Goal: Information Seeking & Learning: Compare options

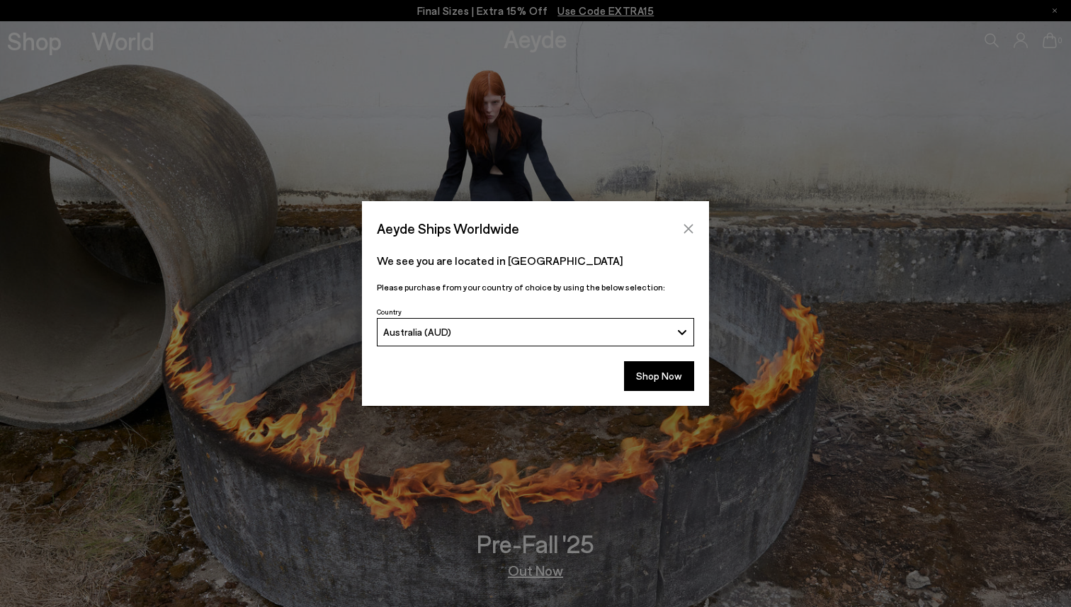
click at [688, 229] on icon "Close" at bounding box center [688, 228] width 11 height 11
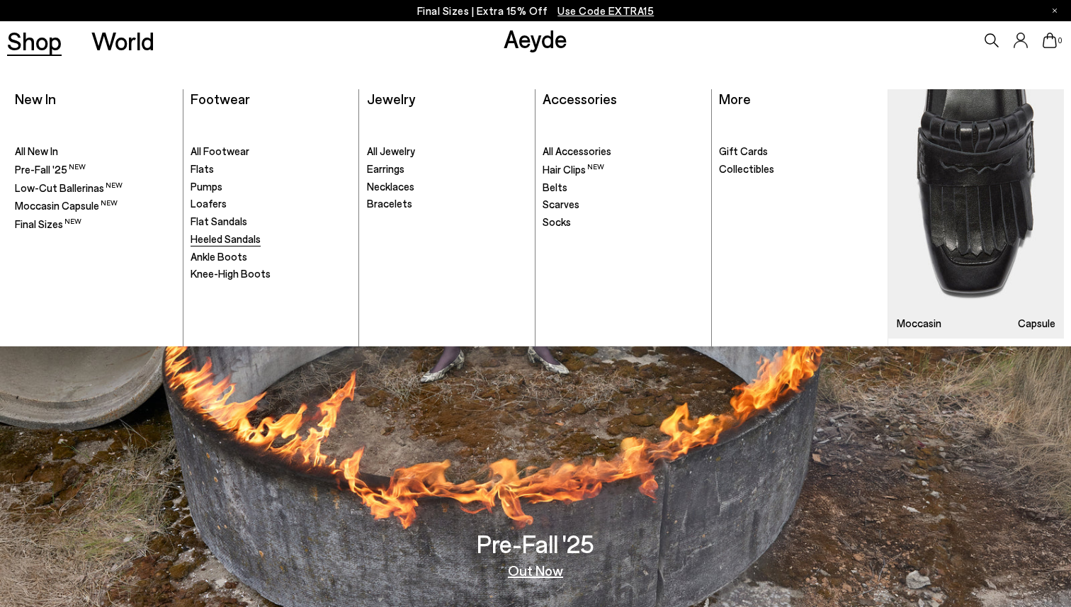
click at [243, 235] on span "Heeled Sandals" at bounding box center [225, 238] width 70 height 13
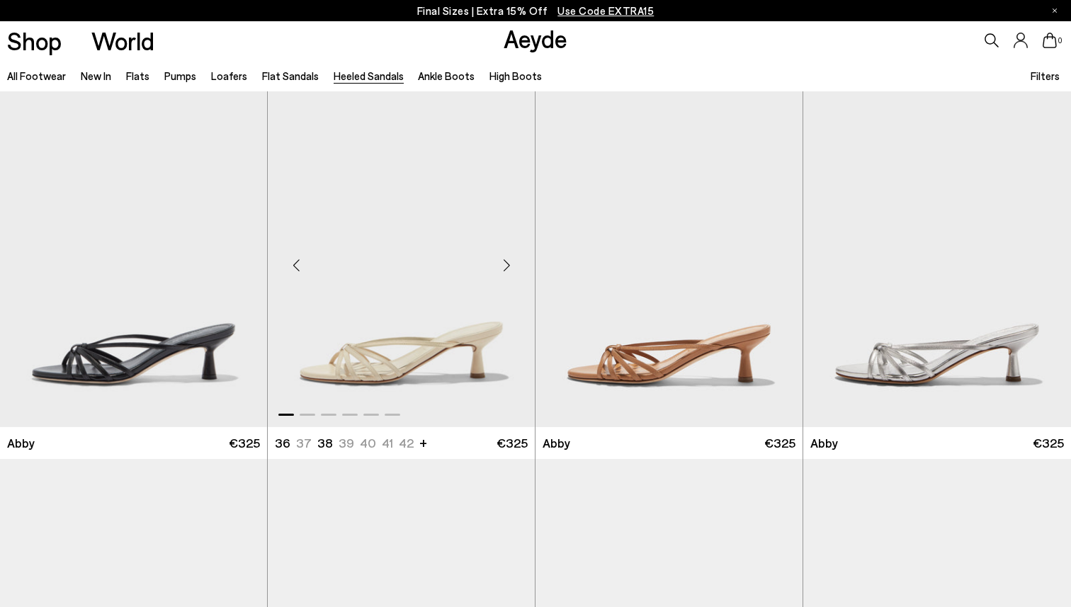
click at [507, 278] on div "Next slide" at bounding box center [506, 265] width 42 height 42
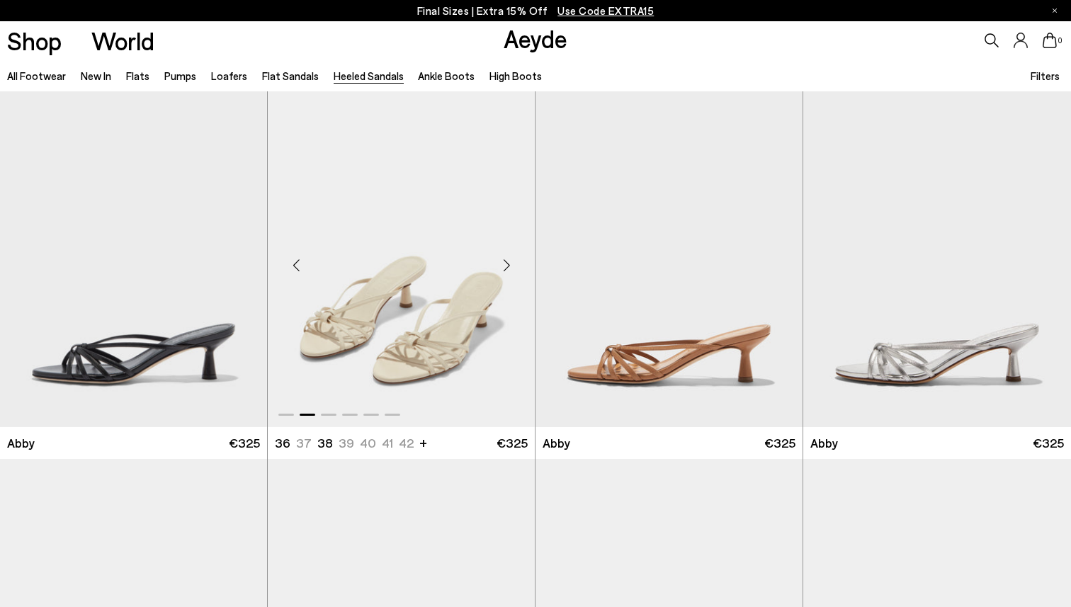
click at [508, 275] on div "Next slide" at bounding box center [506, 265] width 42 height 42
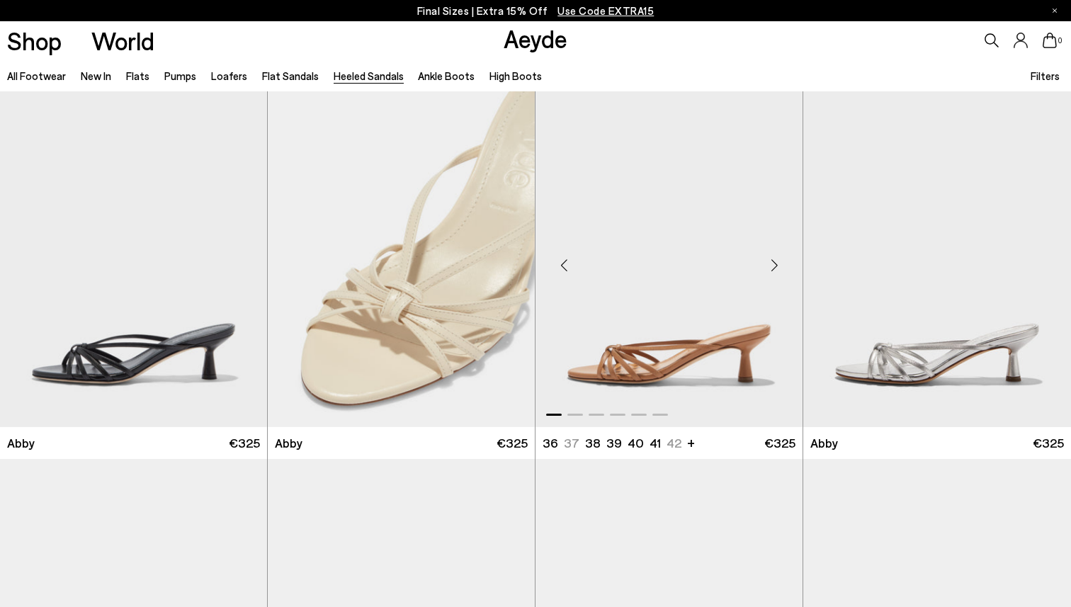
click at [773, 272] on div "Next slide" at bounding box center [774, 265] width 42 height 42
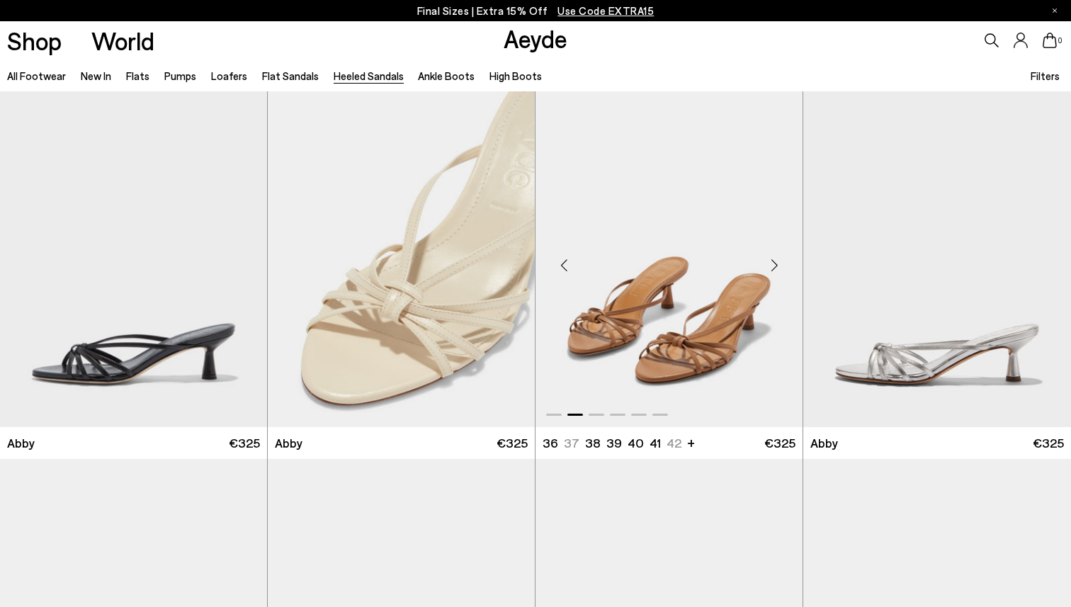
click at [773, 272] on div "Next slide" at bounding box center [774, 265] width 42 height 42
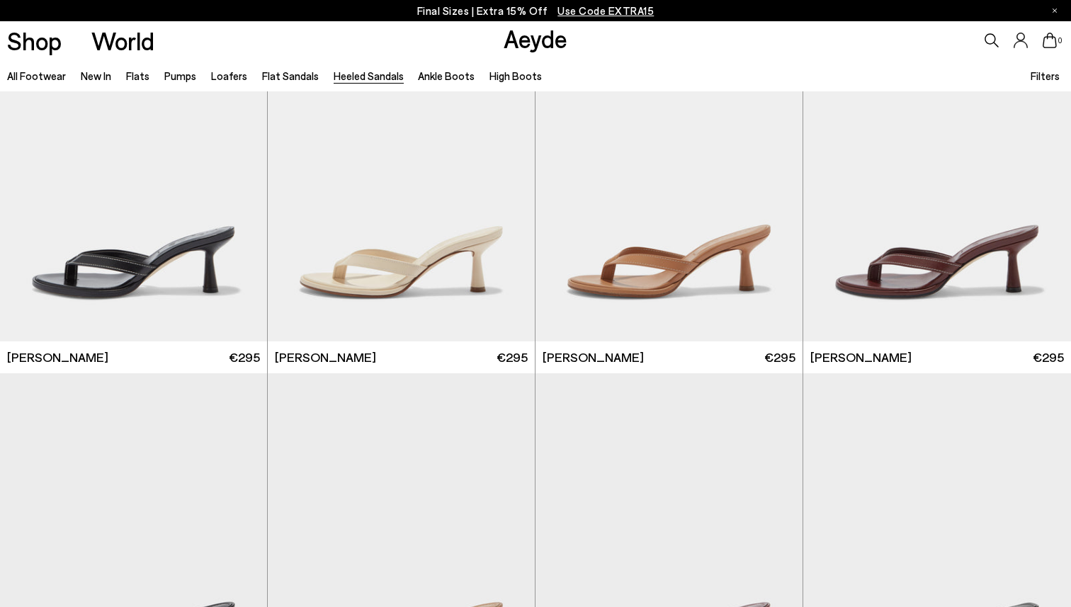
scroll to position [478, 0]
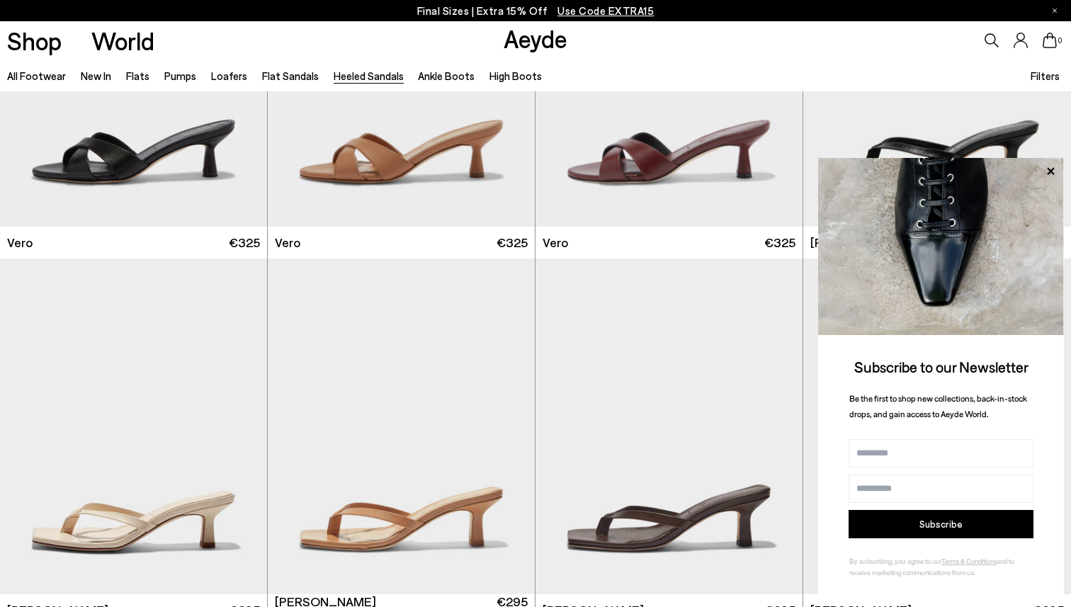
scroll to position [936, 0]
click at [1049, 176] on icon at bounding box center [1050, 171] width 18 height 18
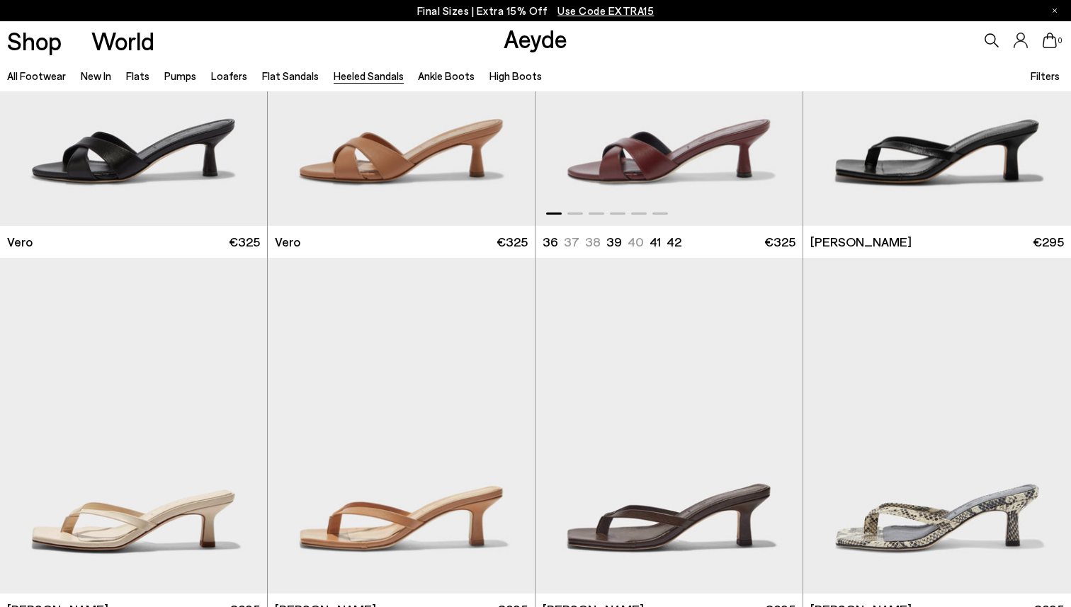
scroll to position [806, 0]
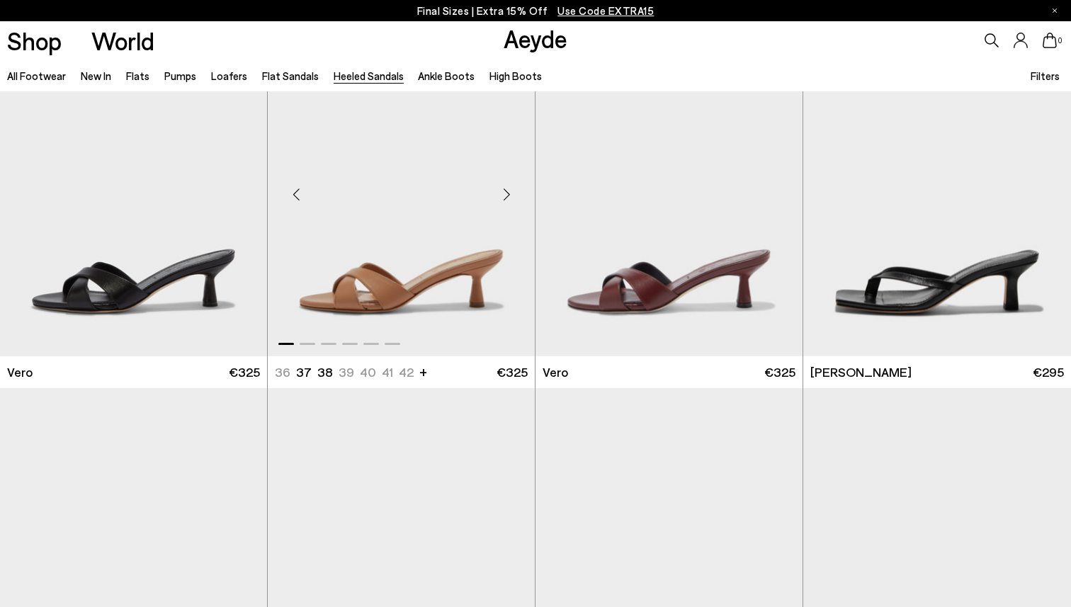
click at [519, 195] on div "Next slide" at bounding box center [506, 194] width 42 height 42
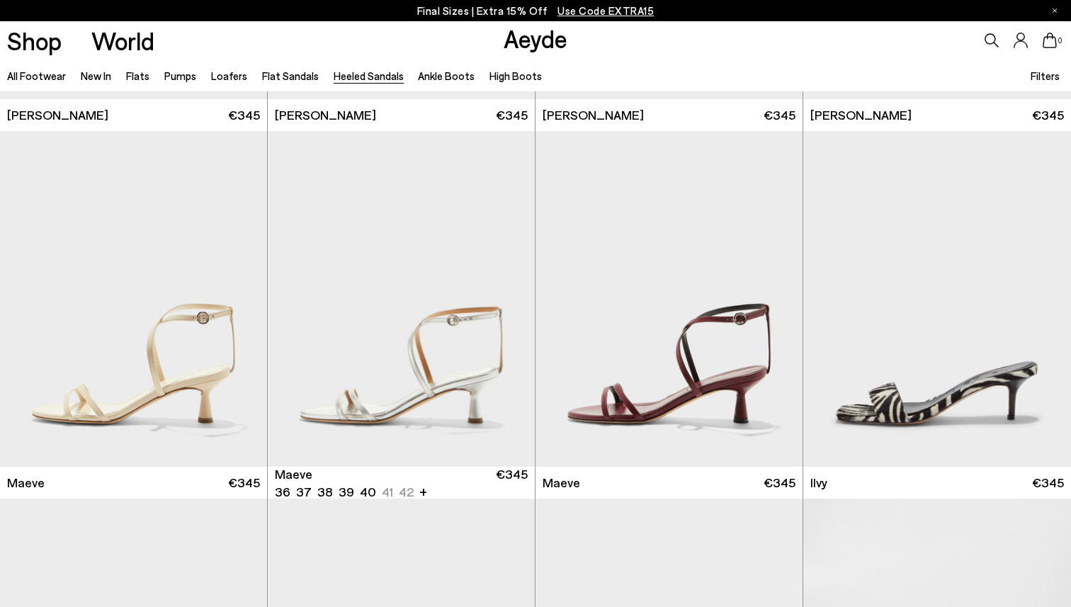
scroll to position [1800, 0]
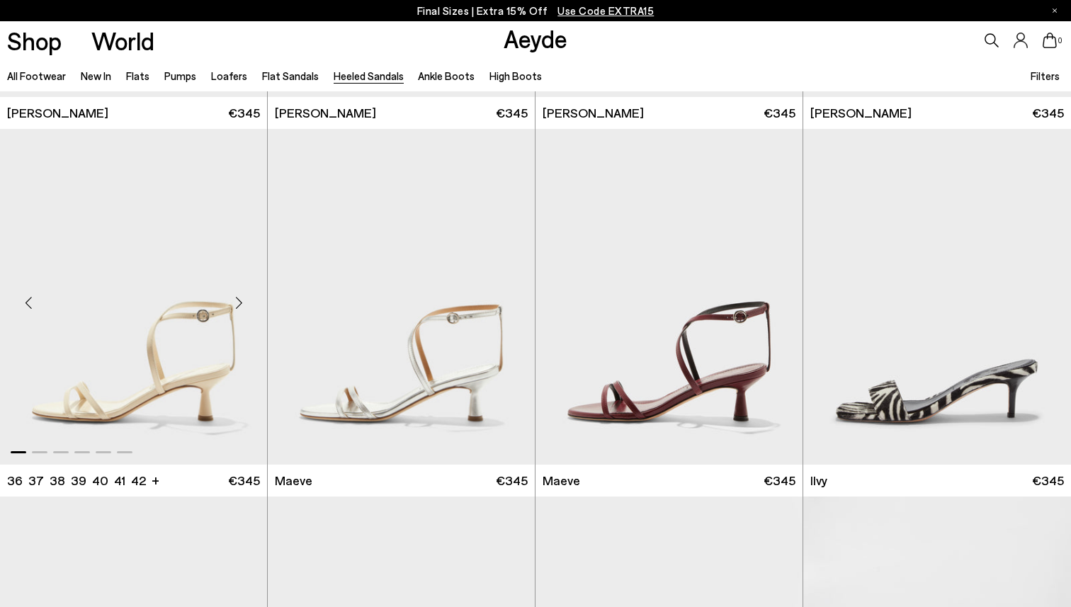
click at [246, 295] on div "Next slide" at bounding box center [238, 302] width 42 height 42
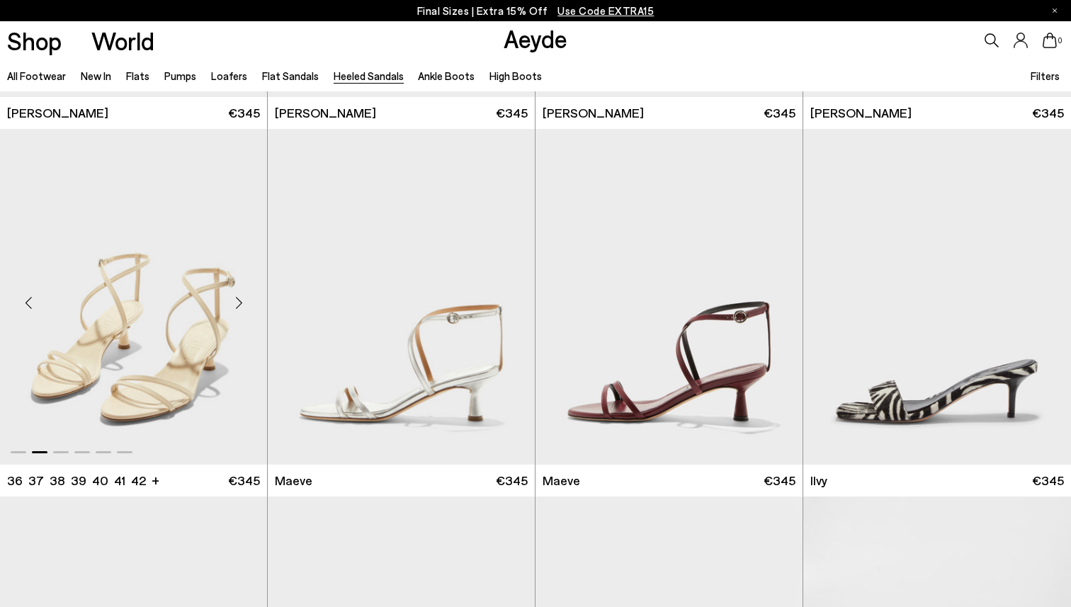
click at [246, 295] on div "Next slide" at bounding box center [238, 302] width 42 height 42
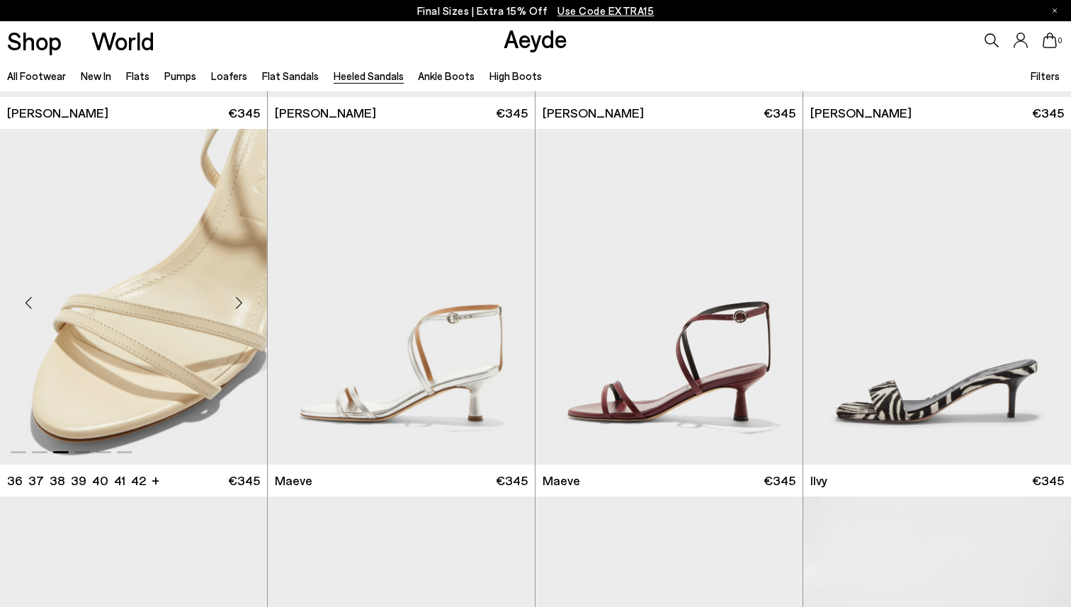
click at [247, 295] on div "Next slide" at bounding box center [238, 302] width 42 height 42
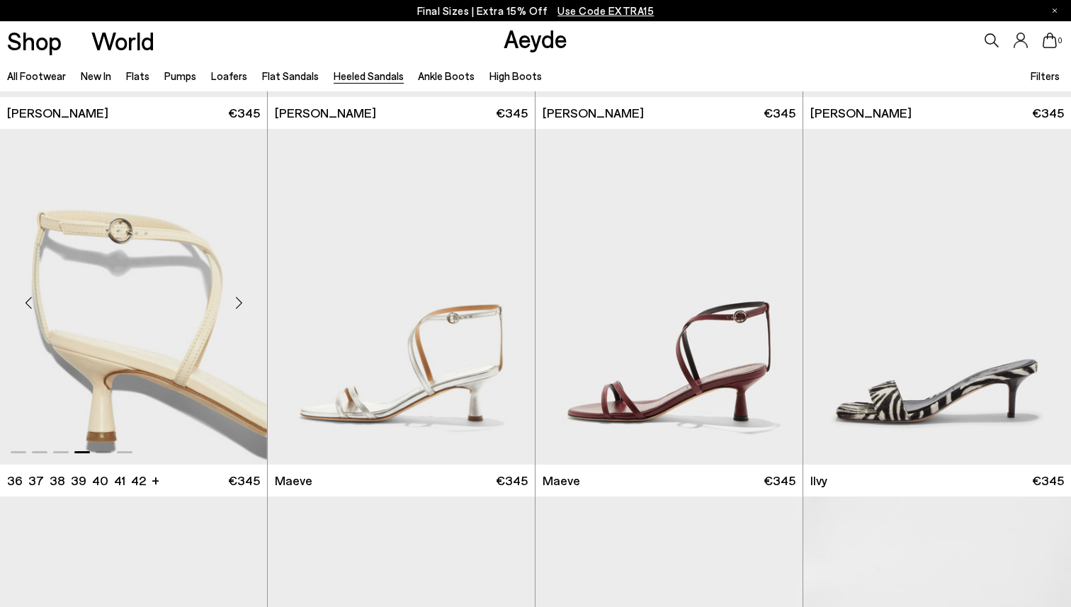
click at [247, 296] on div "Next slide" at bounding box center [238, 302] width 42 height 42
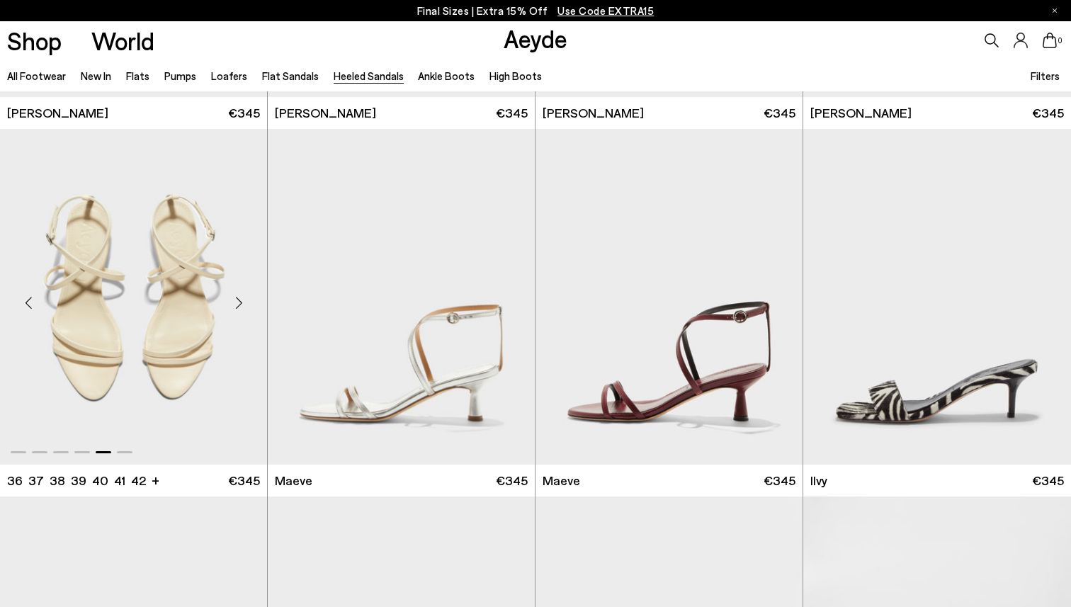
click at [247, 297] on div "Next slide" at bounding box center [238, 302] width 42 height 42
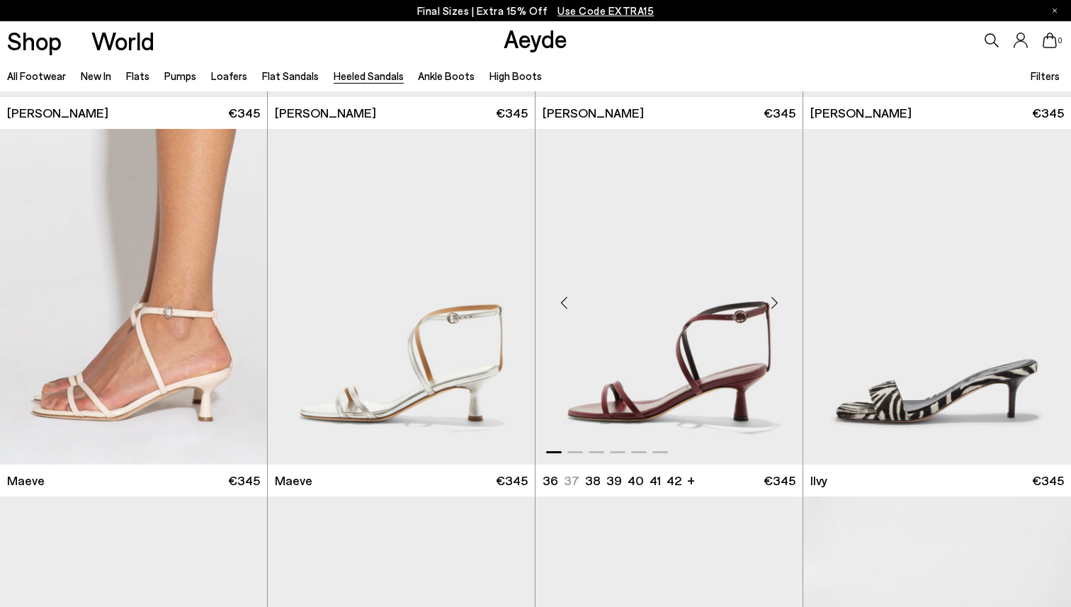
click at [766, 291] on div "Next slide" at bounding box center [774, 302] width 42 height 42
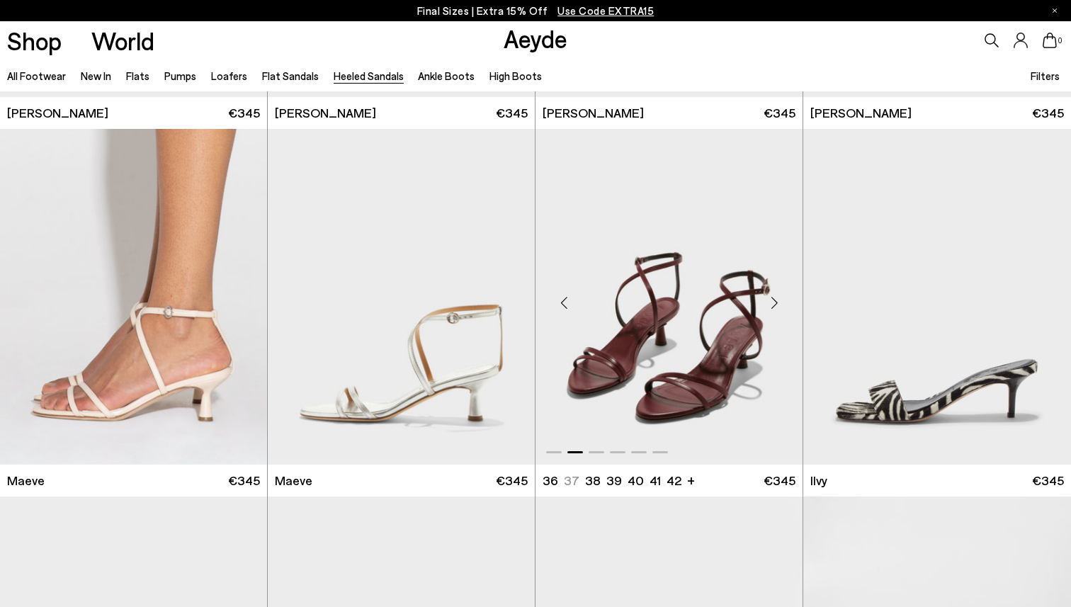
click at [766, 291] on div "Next slide" at bounding box center [774, 302] width 42 height 42
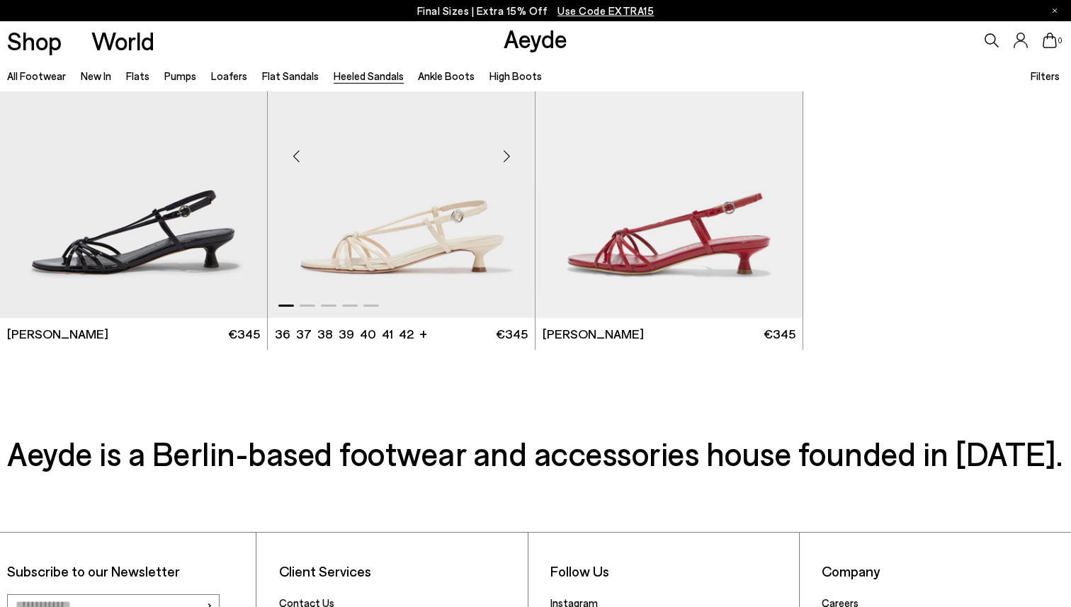
scroll to position [3629, 0]
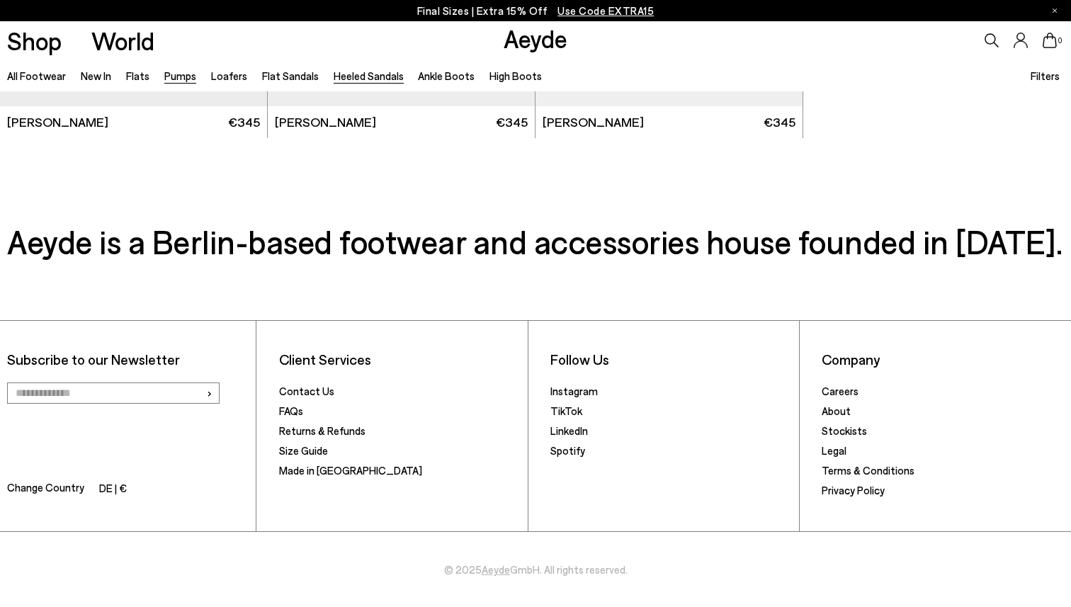
click at [170, 79] on link "Pumps" at bounding box center [180, 75] width 32 height 13
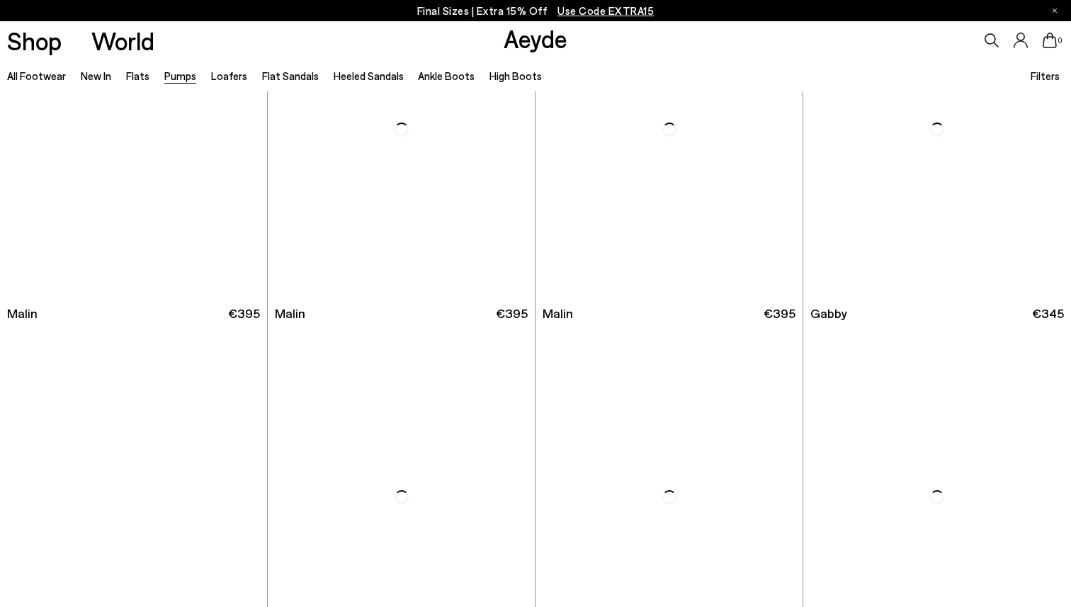
scroll to position [2165, 0]
